Goal: Check status

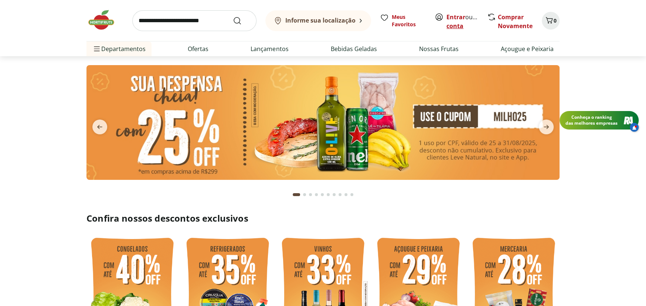
click at [462, 27] on link "Criar conta" at bounding box center [466, 21] width 41 height 17
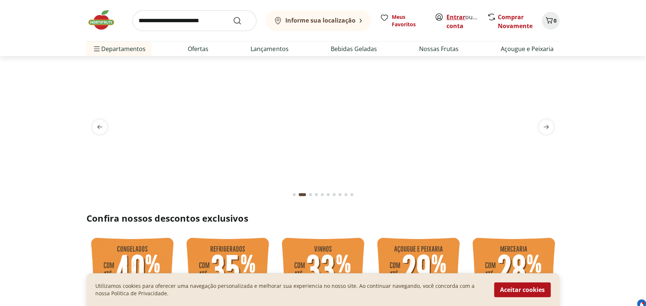
click at [453, 16] on link "Entrar" at bounding box center [455, 17] width 19 height 8
click at [530, 289] on button "Aceitar cookies" at bounding box center [522, 289] width 57 height 15
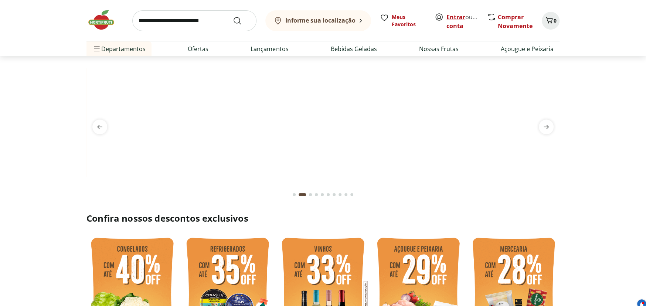
click at [448, 16] on link "Entrar" at bounding box center [455, 17] width 19 height 8
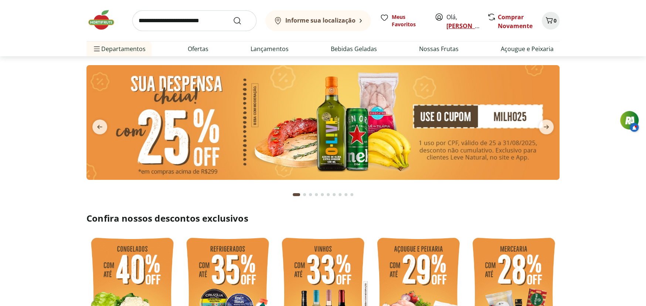
click at [457, 28] on link "[PERSON_NAME]" at bounding box center [470, 26] width 48 height 8
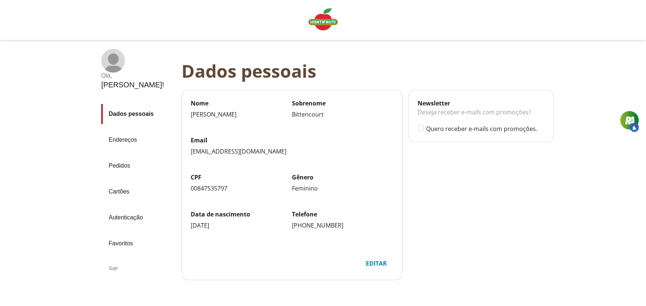
click at [119, 156] on link "Pedidos" at bounding box center [138, 166] width 74 height 20
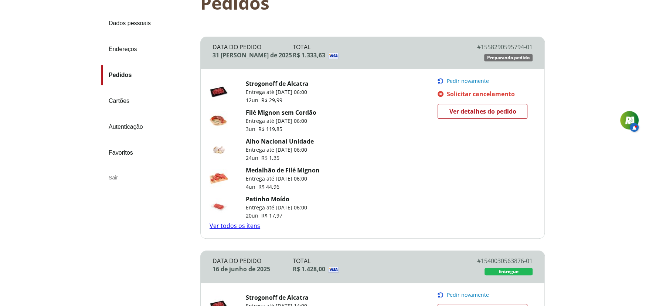
scroll to position [37, 0]
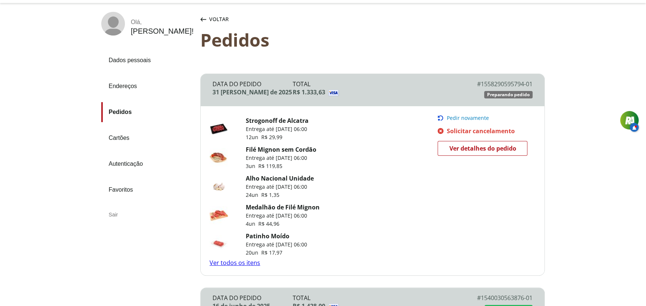
click at [489, 151] on span "Ver detalhes do pedido" at bounding box center [482, 148] width 67 height 11
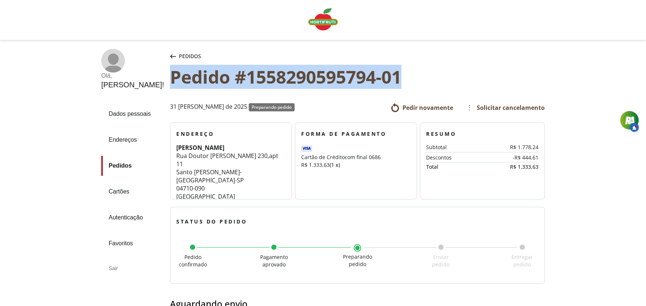
drag, startPoint x: 156, startPoint y: 74, endPoint x: 390, endPoint y: 85, distance: 234.1
click at [390, 85] on div "Pedido #1558290595794-01" at bounding box center [357, 77] width 375 height 20
copy div "Pedido #1558290595794-01"
